Goal: Navigation & Orientation: Go to known website

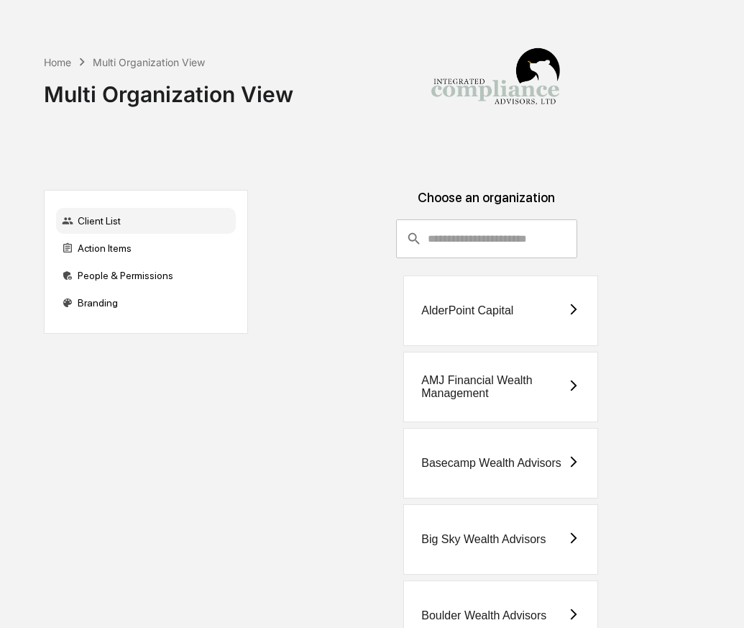
click at [472, 153] on img at bounding box center [495, 84] width 144 height 144
click at [459, 242] on input "consultant-dashboard__filter-organizations-search-bar" at bounding box center [503, 238] width 150 height 39
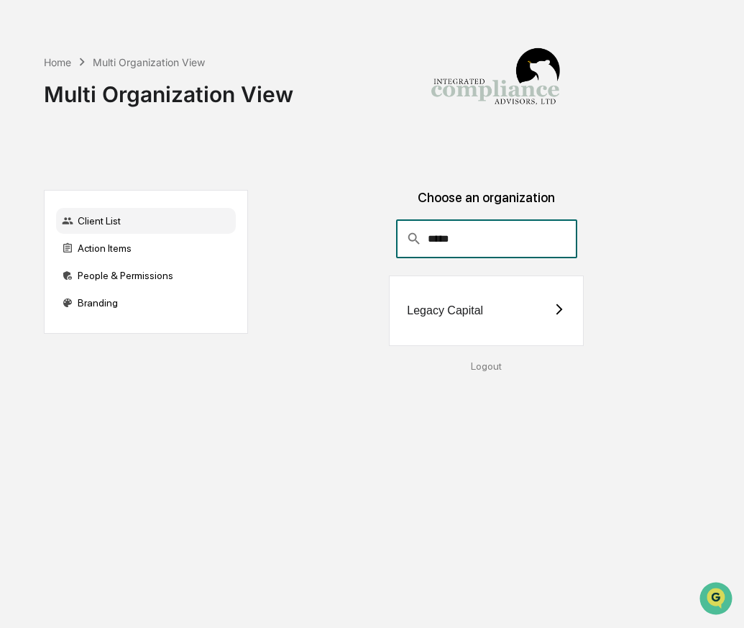
type input "*****"
click at [433, 323] on div "Legacy Capital" at bounding box center [486, 310] width 195 height 70
